Goal: Task Accomplishment & Management: Use online tool/utility

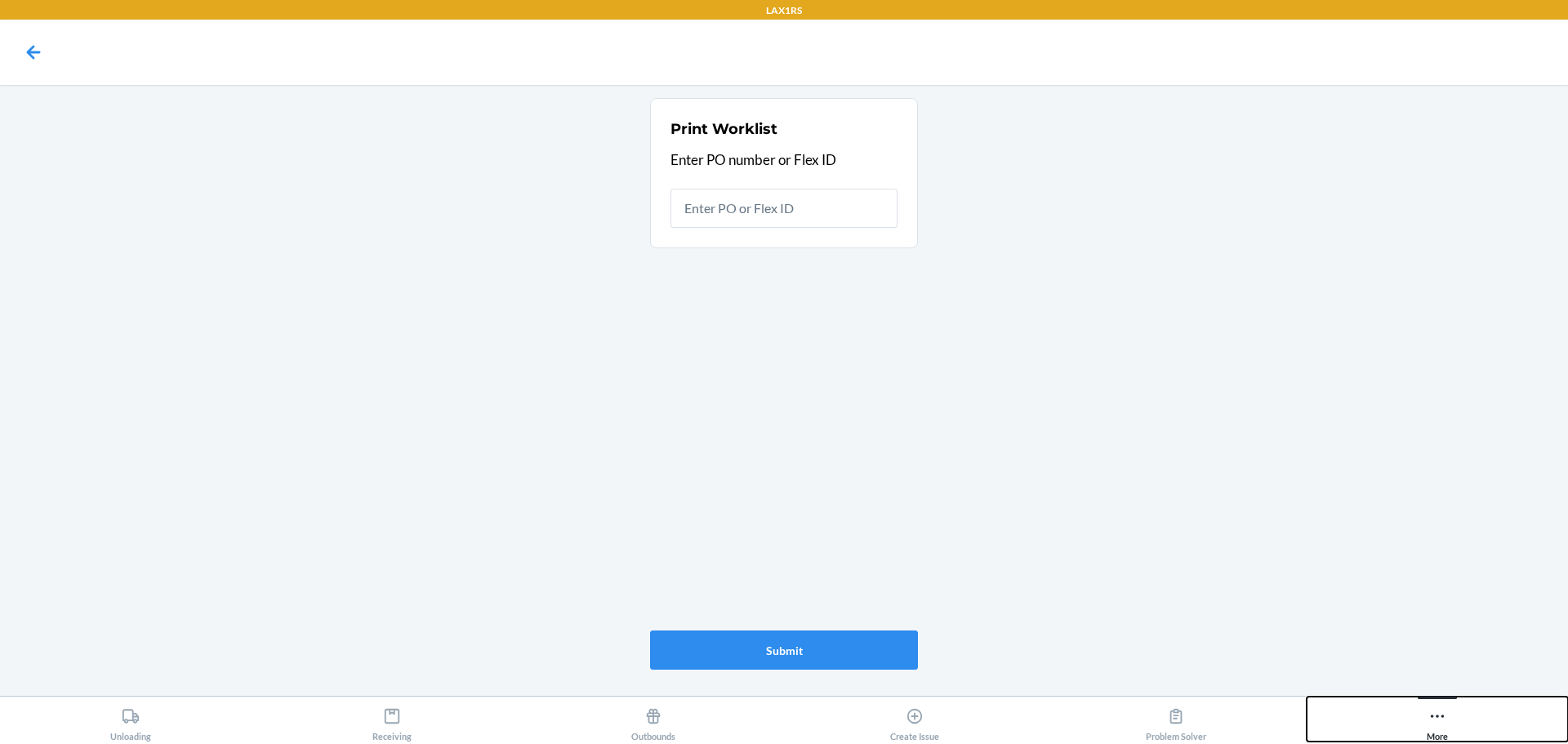
click at [1441, 723] on icon at bounding box center [1437, 716] width 18 height 18
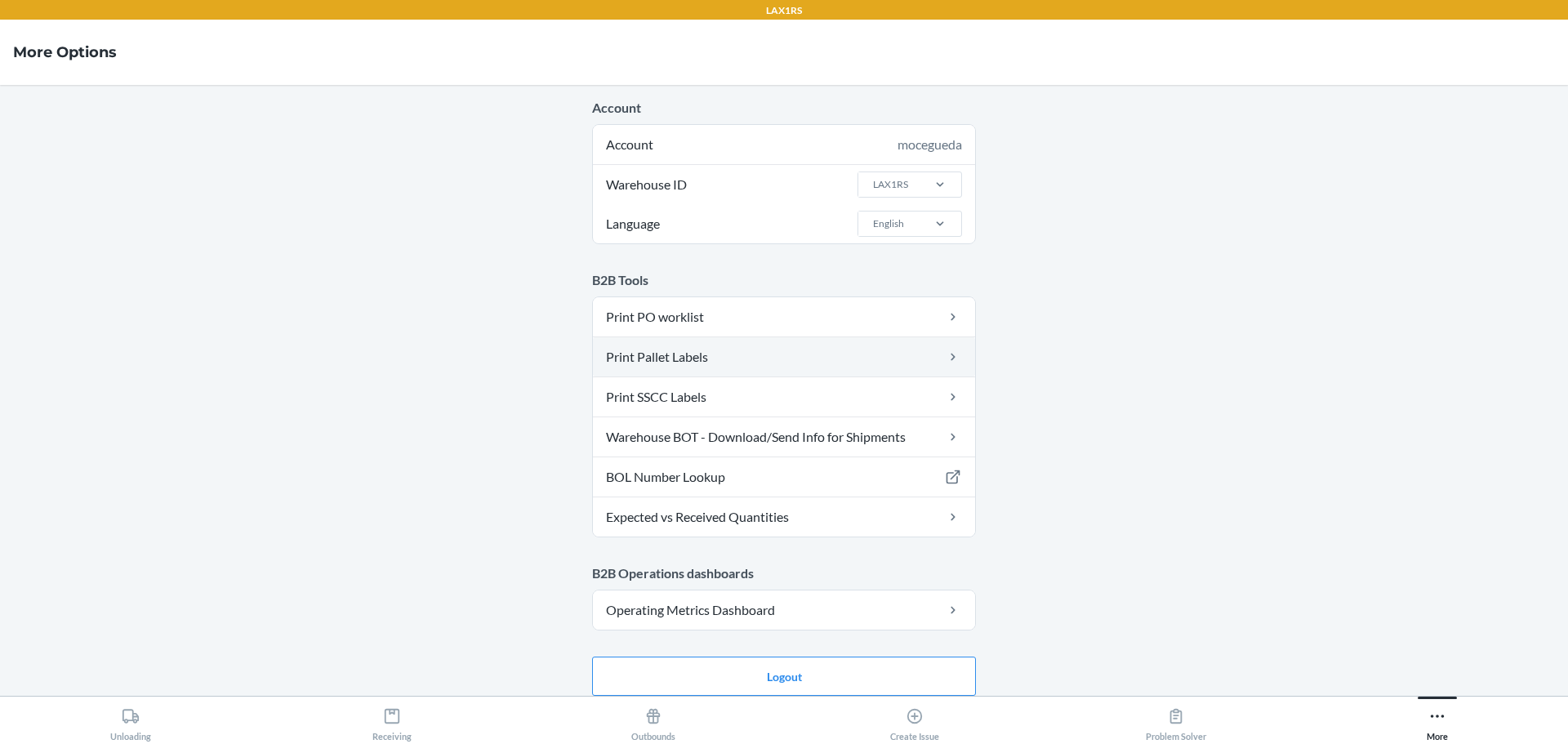
click at [870, 349] on link "Print Pallet Labels" at bounding box center [784, 357] width 382 height 39
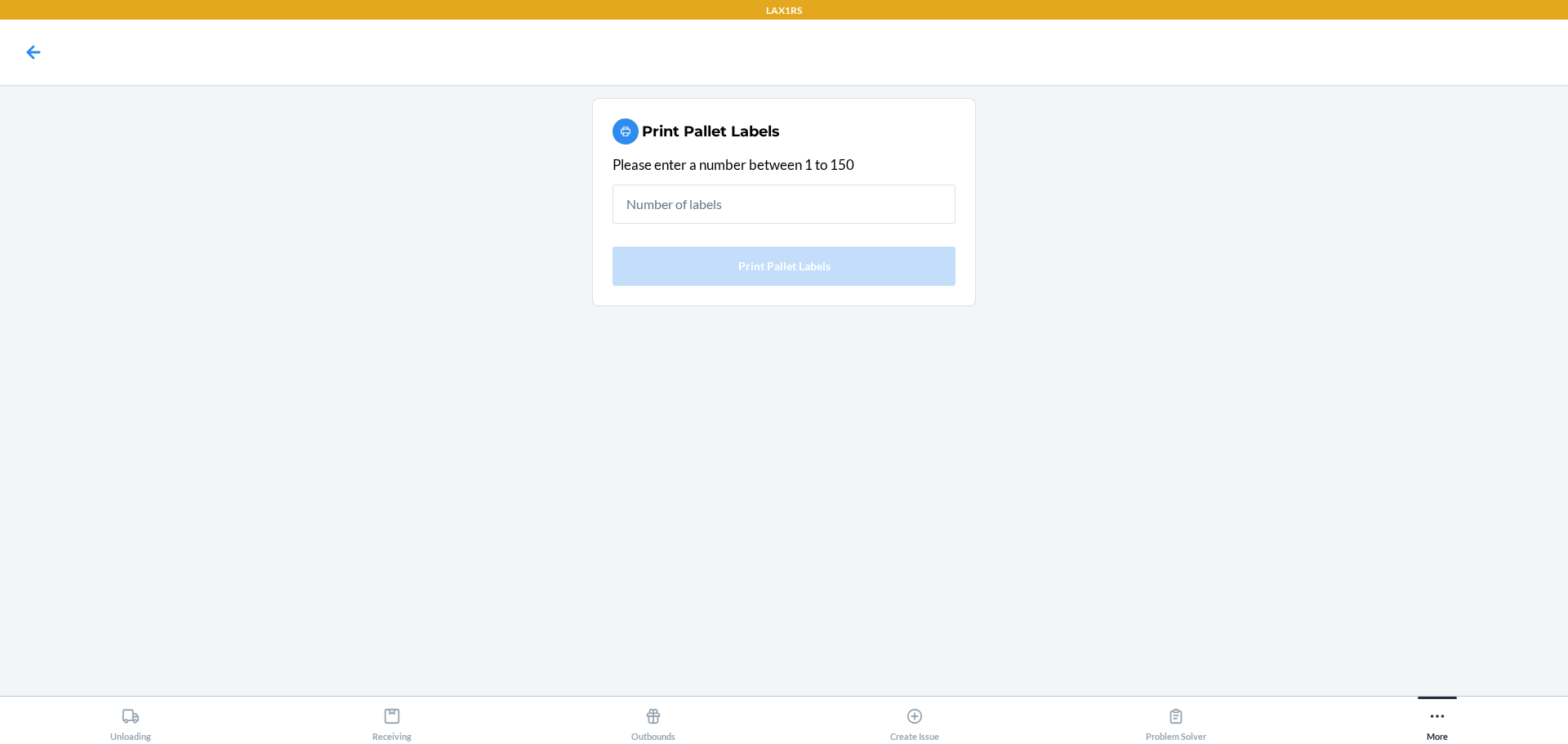
click at [873, 204] on input "text" at bounding box center [784, 204] width 343 height 39
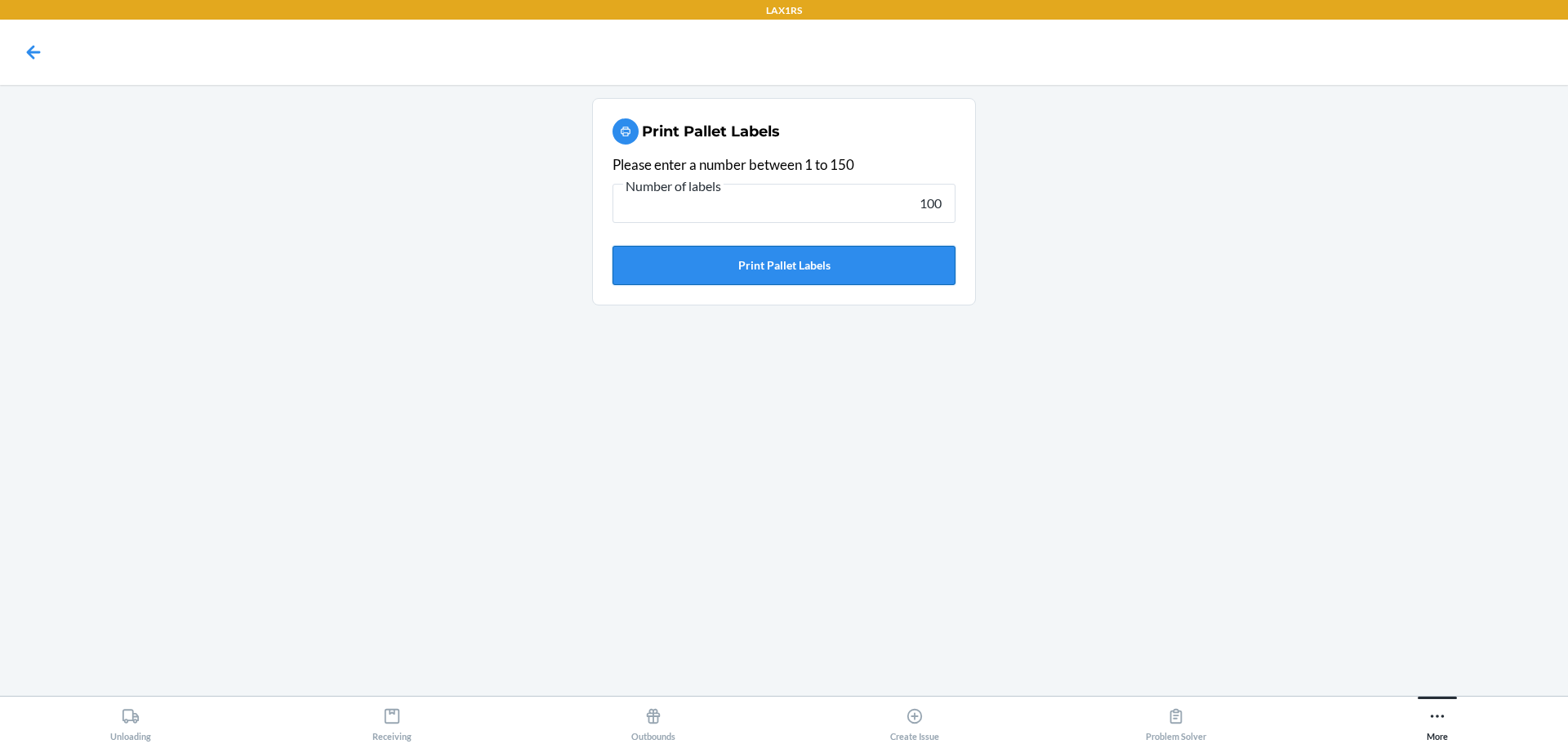
type input "100"
click at [912, 266] on button "Print Pallet Labels" at bounding box center [784, 266] width 343 height 39
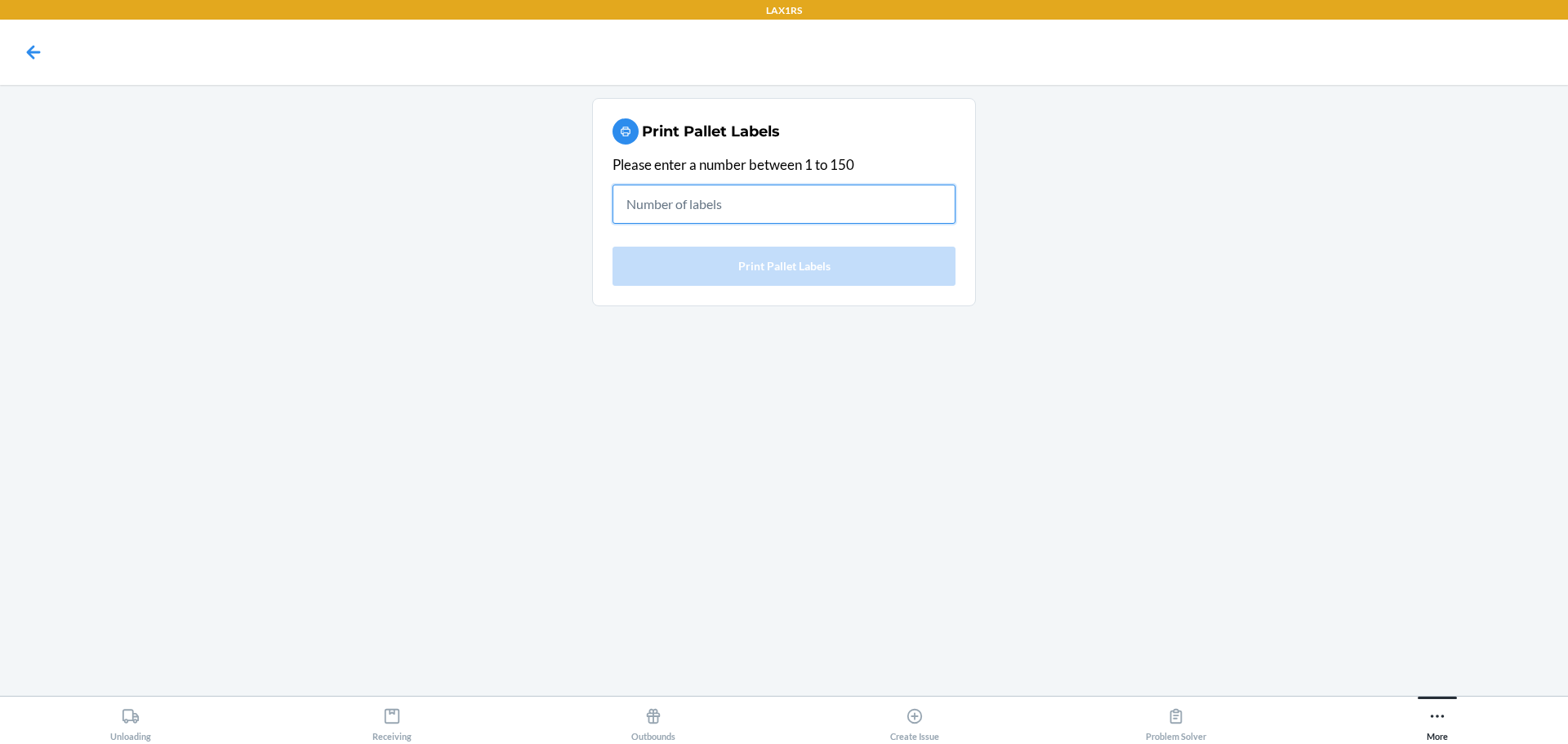
click at [864, 214] on input "text" at bounding box center [784, 204] width 343 height 39
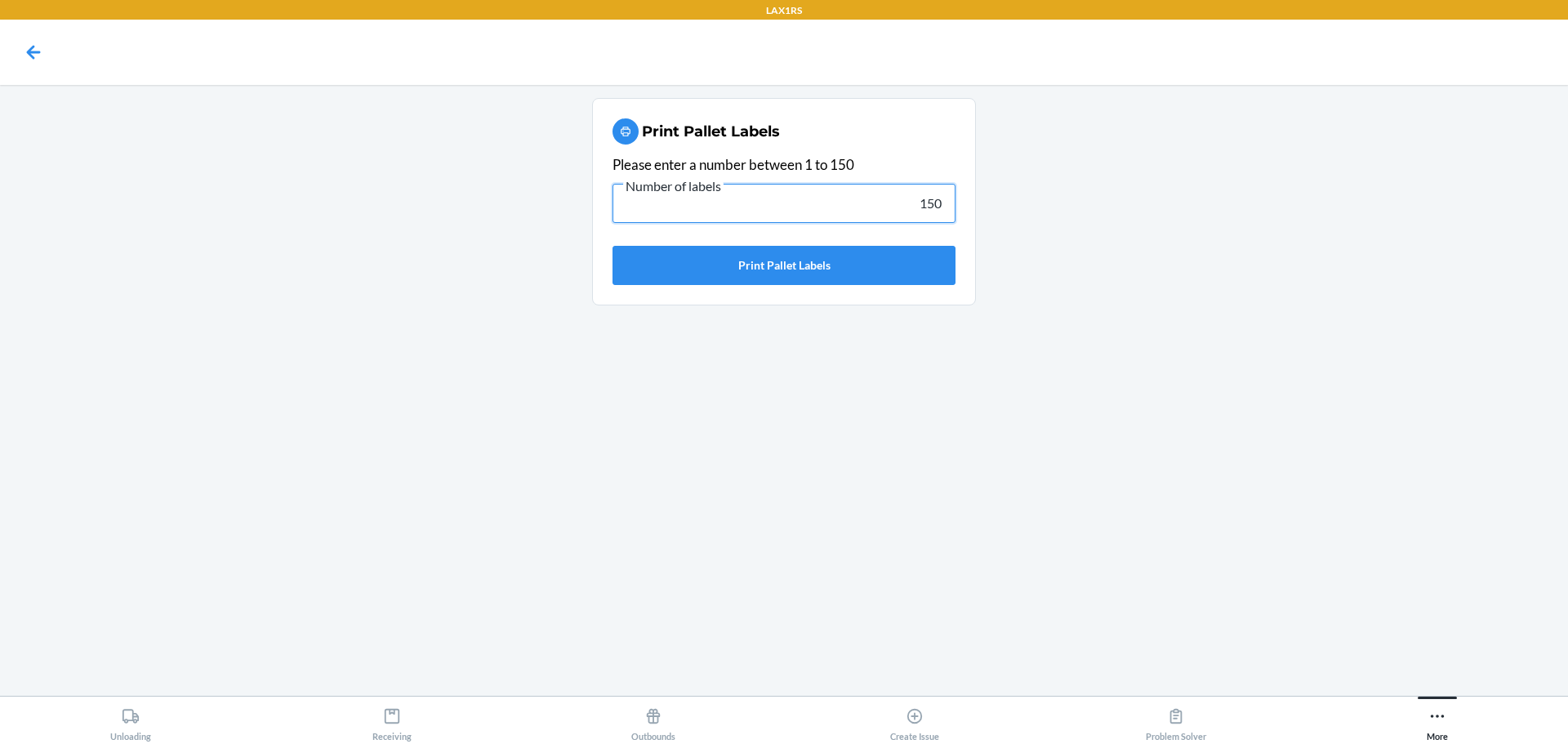
type input "150"
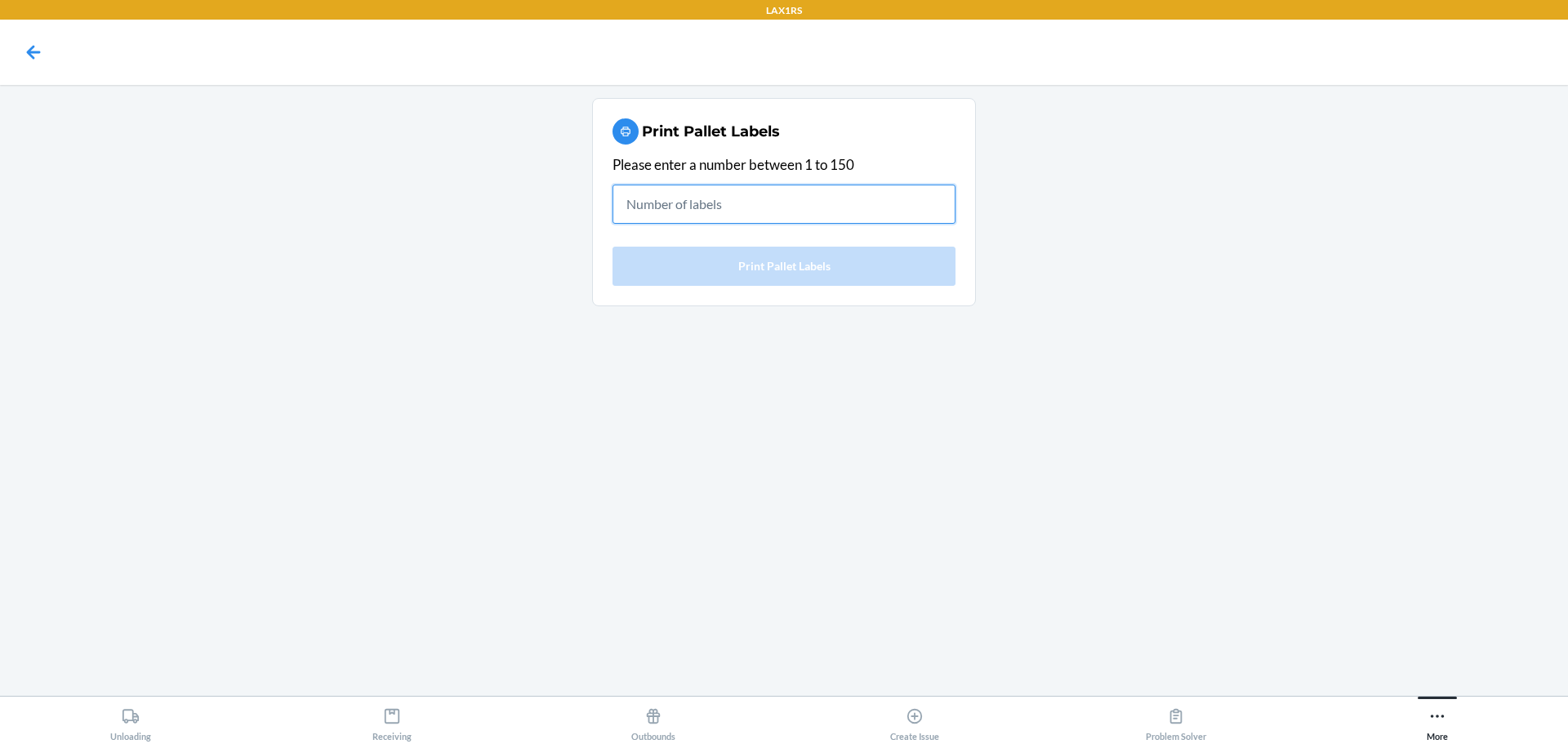
click at [868, 202] on input "text" at bounding box center [784, 204] width 343 height 39
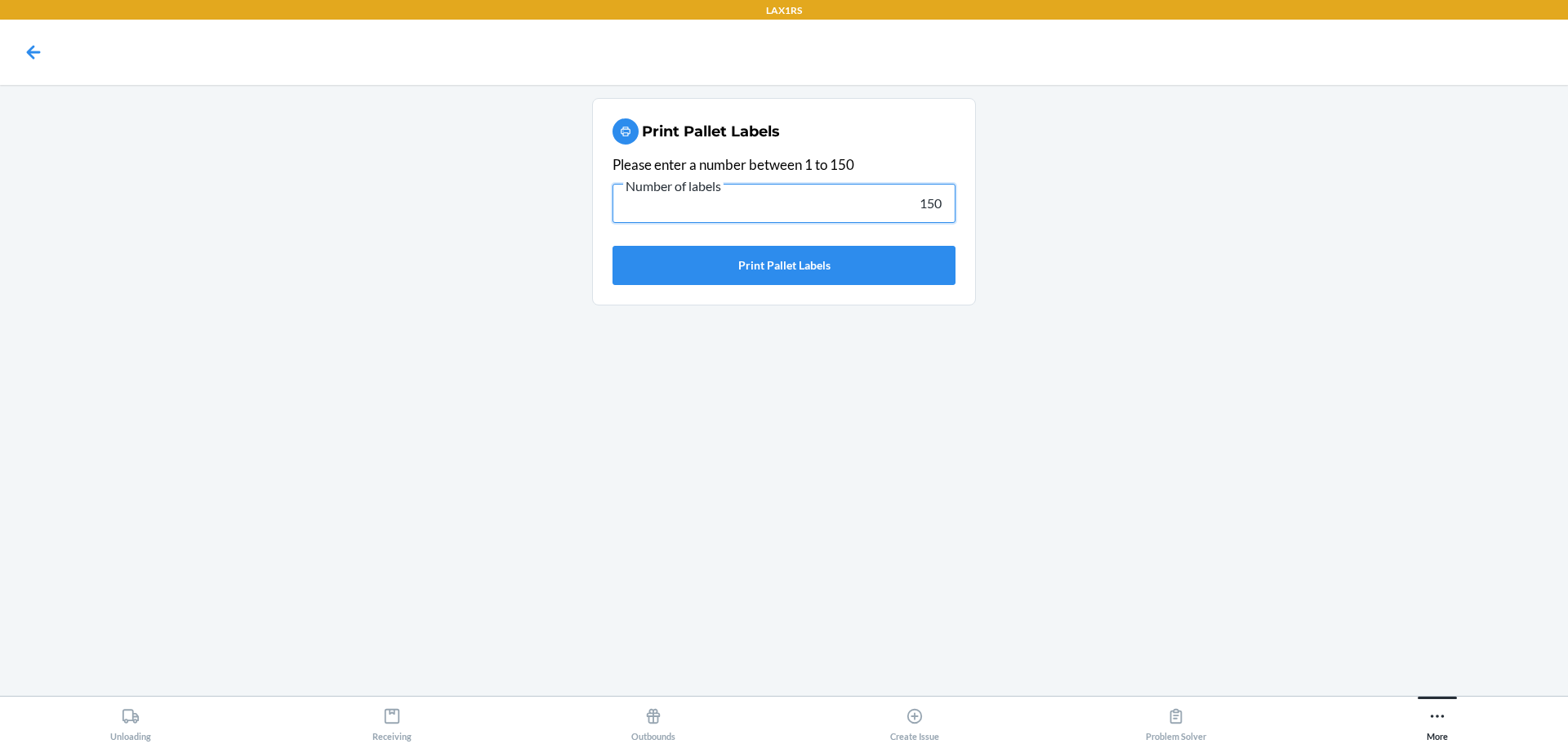
type input "150"
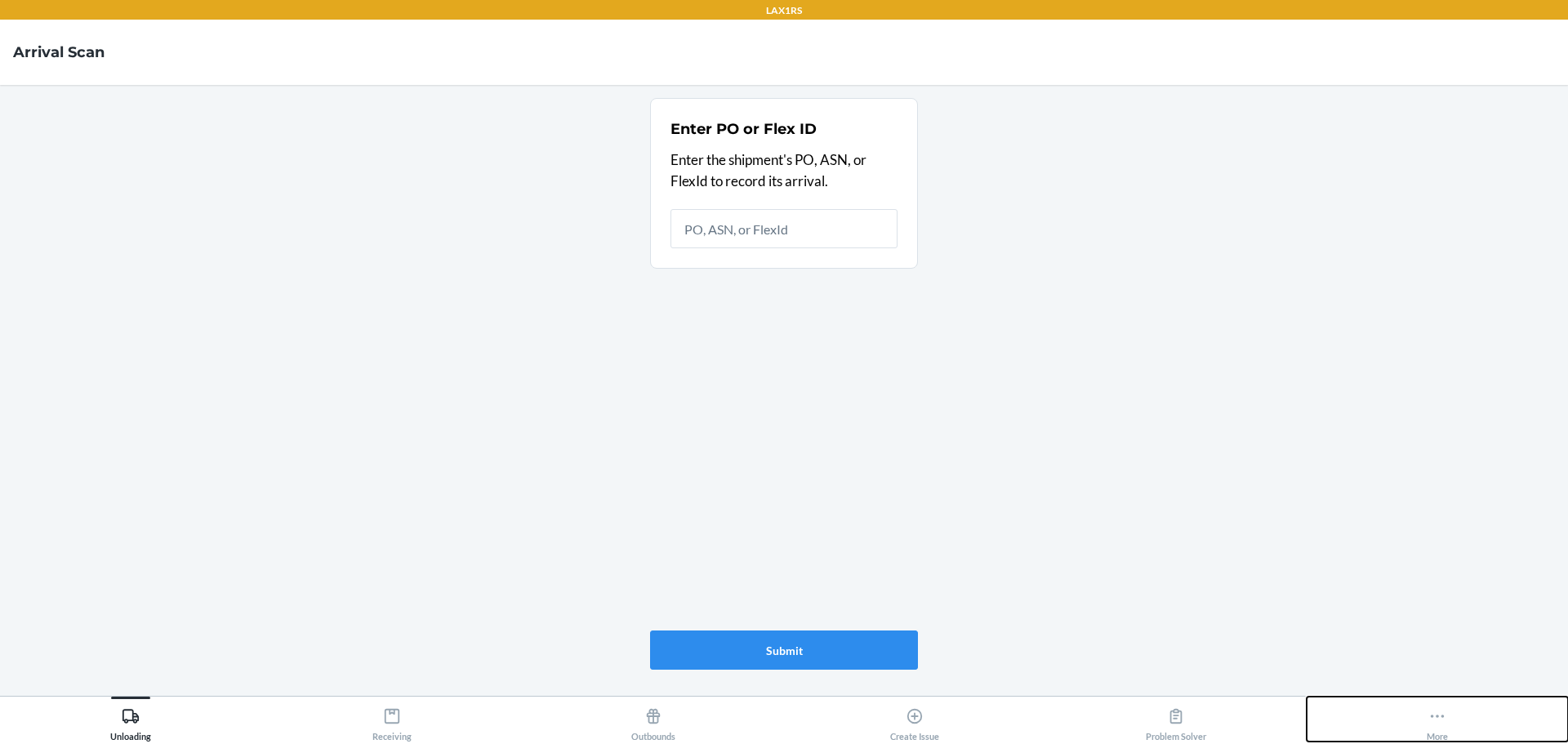
click at [1452, 720] on button "More" at bounding box center [1437, 719] width 261 height 45
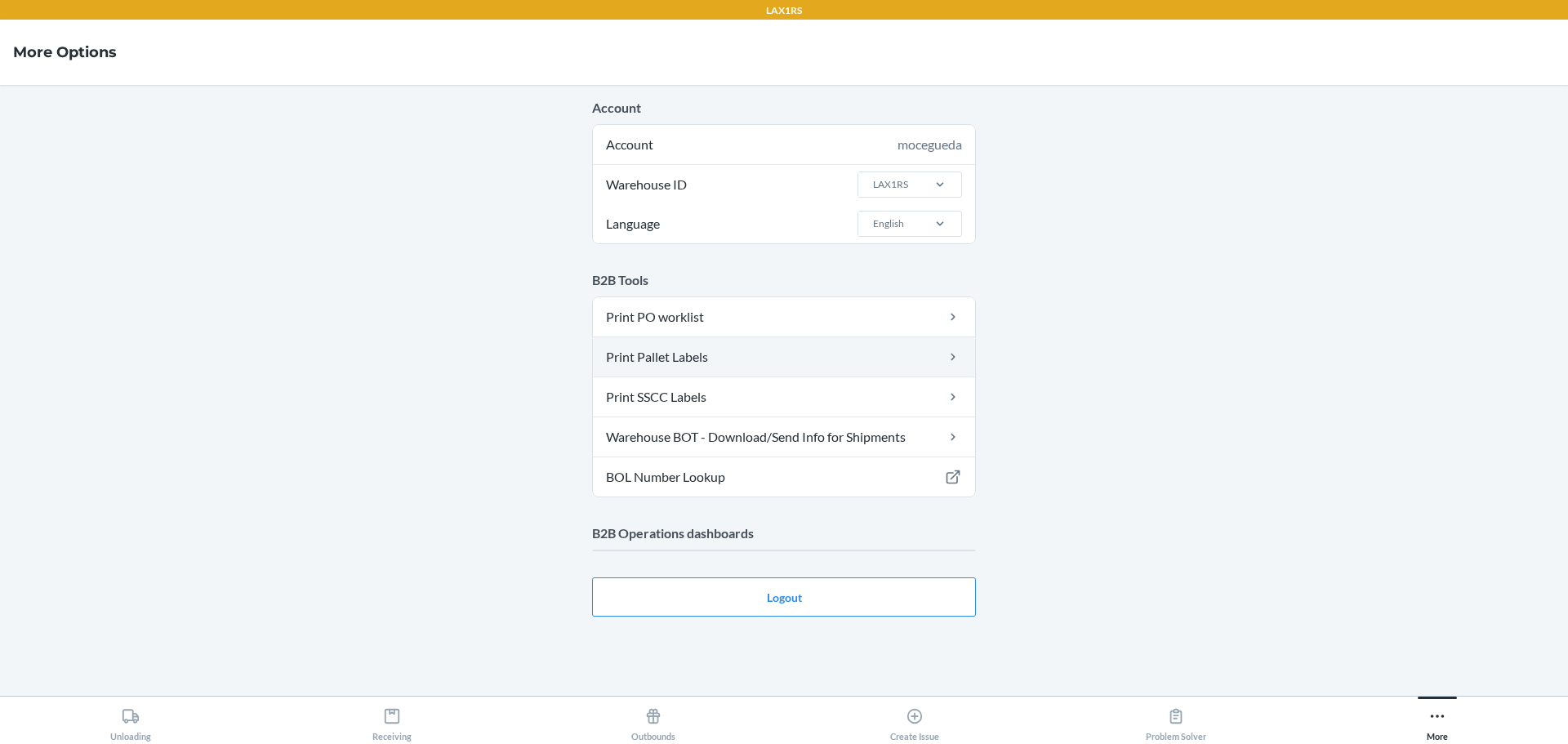
click at [751, 339] on link "Print Pallet Labels" at bounding box center [784, 357] width 382 height 39
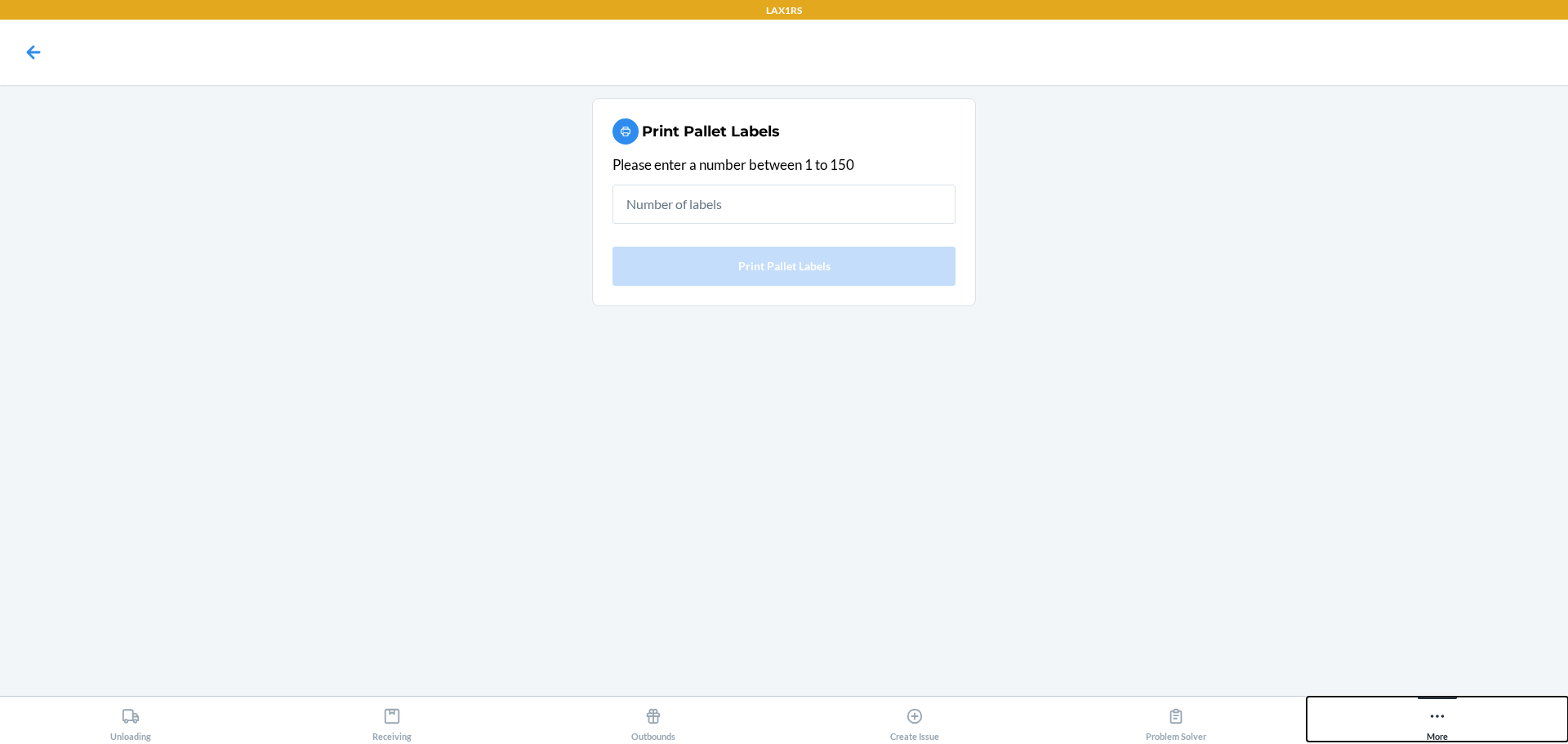
click at [1443, 716] on icon at bounding box center [1437, 716] width 14 height 3
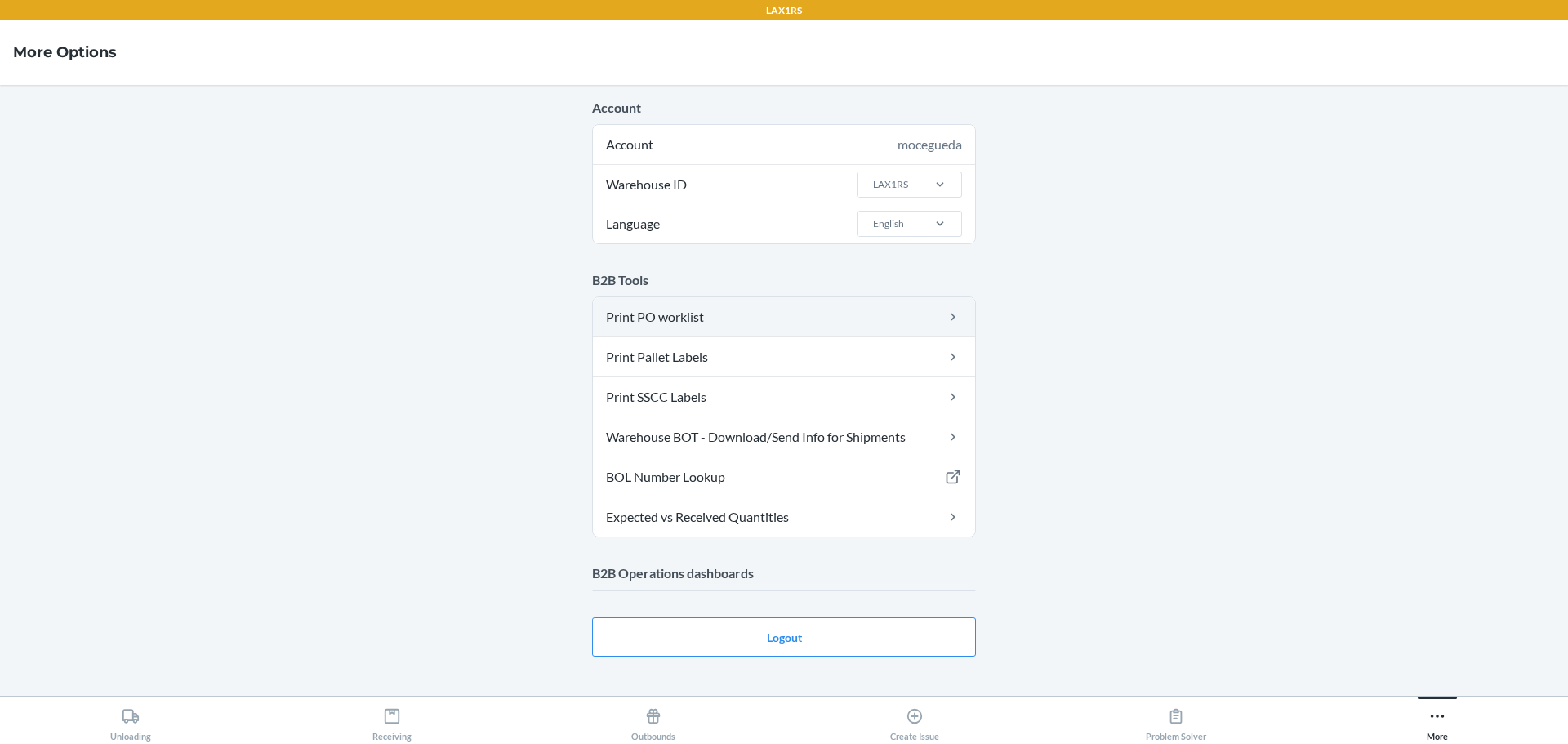
click at [879, 330] on link "Print PO worklist" at bounding box center [784, 317] width 382 height 39
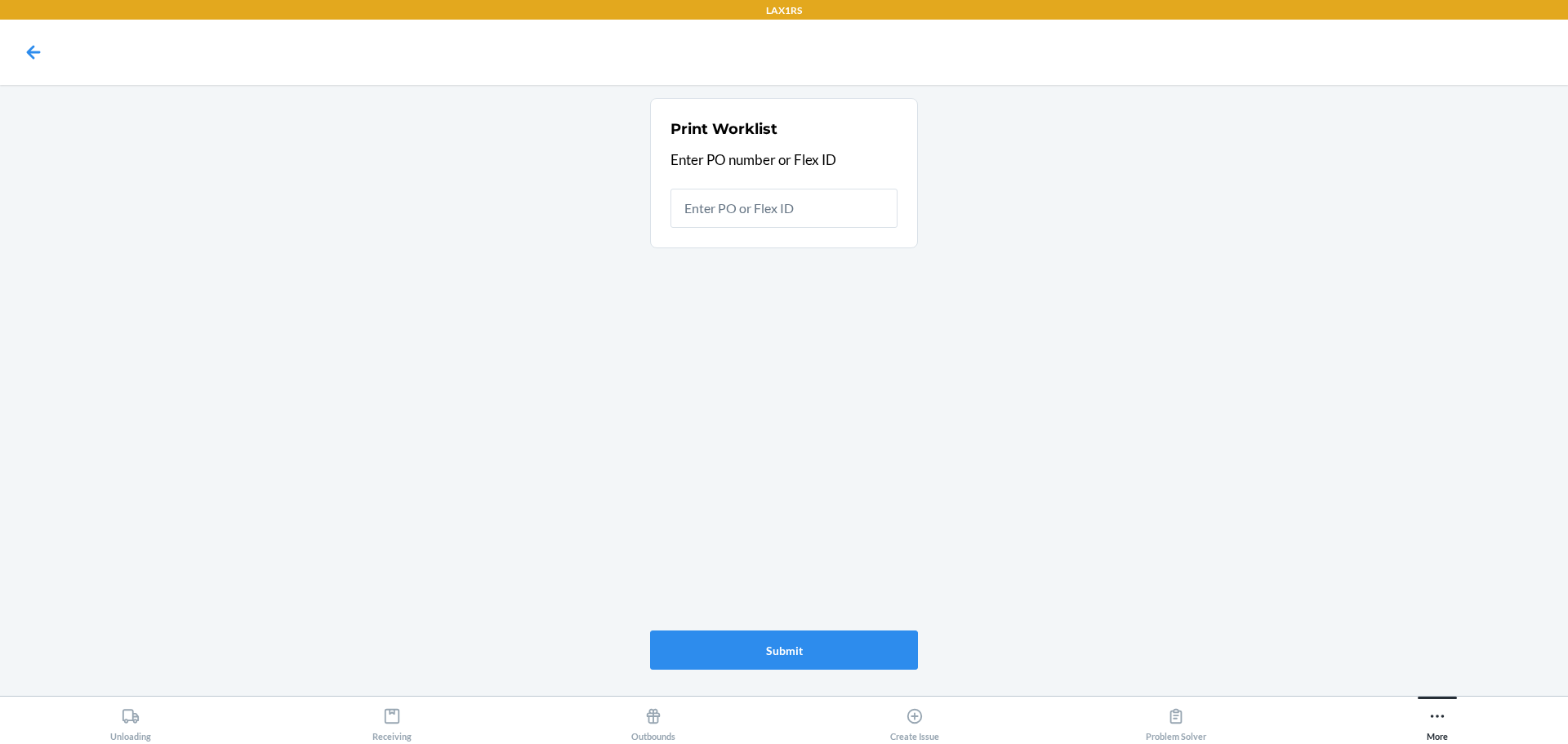
click at [855, 208] on input "text" at bounding box center [784, 208] width 227 height 39
type input "9920980"
drag, startPoint x: 1515, startPoint y: 0, endPoint x: 1397, endPoint y: 285, distance: 308.5
click at [1397, 285] on main "Print Worklist Enter PO number or Flex ID Enter PO or Flex ID 9920980 Submit" at bounding box center [784, 391] width 1568 height 612
